Goal: Task Accomplishment & Management: Manage account settings

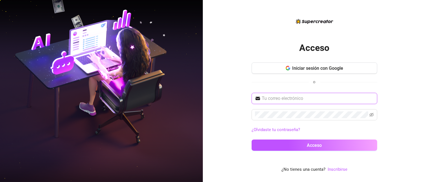
click at [266, 102] on span at bounding box center [315, 98] width 126 height 11
click at [274, 98] on input "text" at bounding box center [318, 98] width 112 height 7
type input "[PERSON_NAME][EMAIL_ADDRESS][PERSON_NAME][DOMAIN_NAME]"
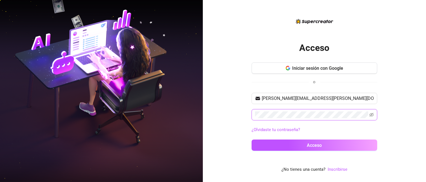
click at [252, 140] on button "Acceso" at bounding box center [315, 145] width 126 height 11
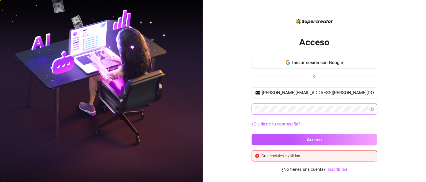
click at [247, 110] on div "Acceso Iniciar sesión con Google o [PERSON_NAME][EMAIL_ADDRESS][PERSON_NAME][DO…" at bounding box center [314, 91] width 223 height 182
click at [252, 134] on button "Acceso" at bounding box center [315, 139] width 126 height 11
